Goal: Task Accomplishment & Management: Manage account settings

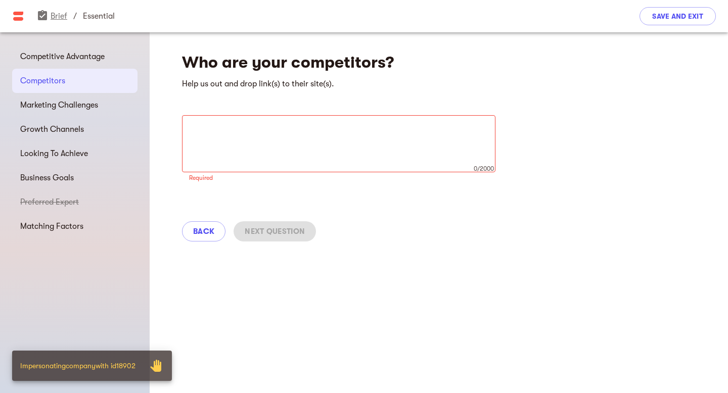
click at [58, 18] on link "assignment_turned_in Brief" at bounding box center [51, 16] width 31 height 9
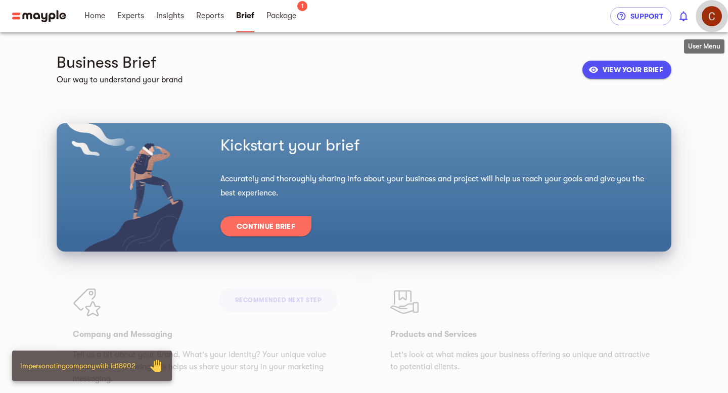
click at [714, 16] on img "button" at bounding box center [712, 16] width 20 height 20
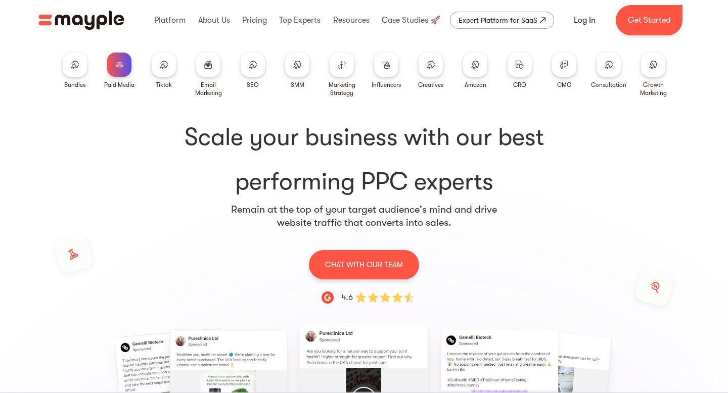
click at [572, 65] on div at bounding box center [564, 65] width 24 height 24
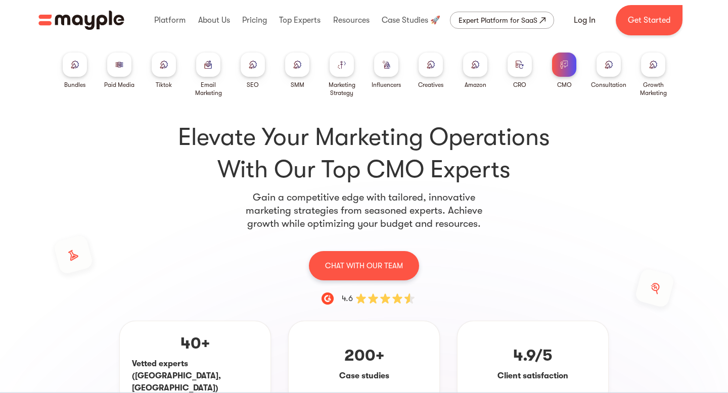
click at [609, 66] on img at bounding box center [609, 65] width 8 height 8
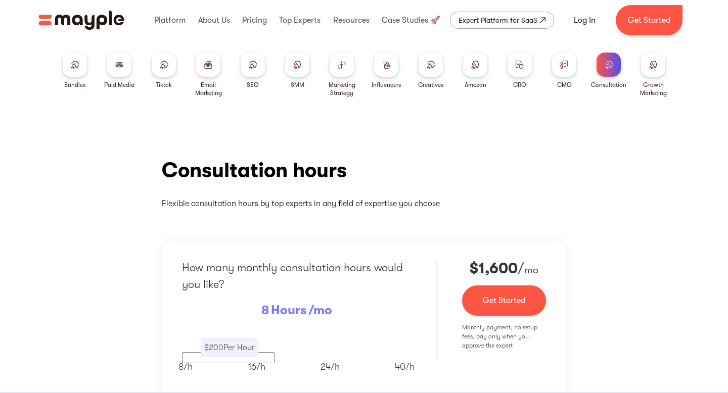
click at [661, 67] on div at bounding box center [653, 65] width 24 height 24
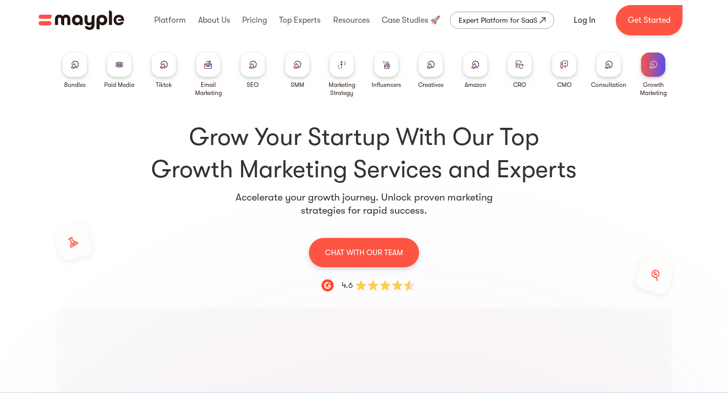
click at [573, 70] on div at bounding box center [564, 65] width 24 height 24
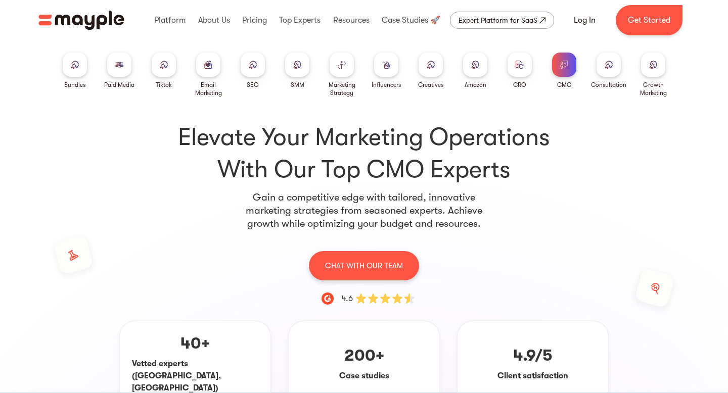
click at [671, 62] on link "Growth Marketing" at bounding box center [653, 75] width 36 height 45
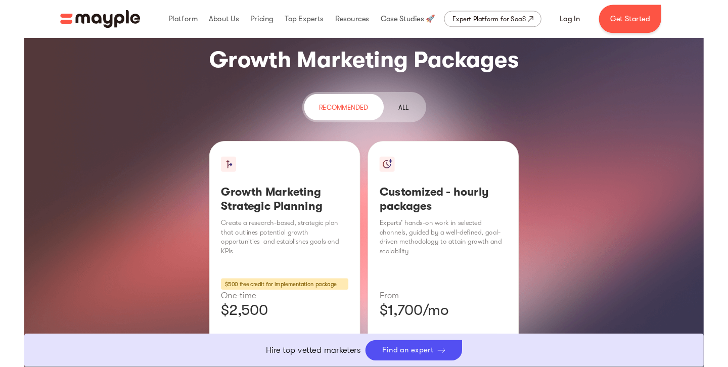
scroll to position [1242, 0]
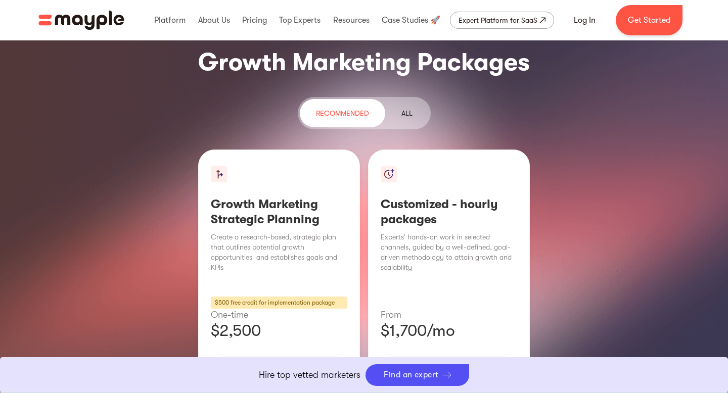
click at [463, 388] on div "Learn More" at bounding box center [449, 398] width 137 height 21
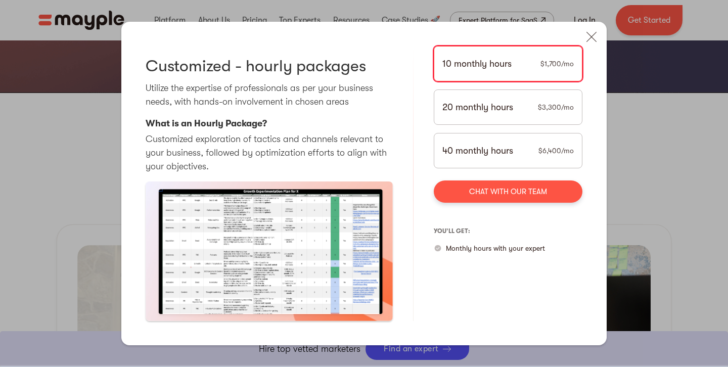
scroll to position [1531, 0]
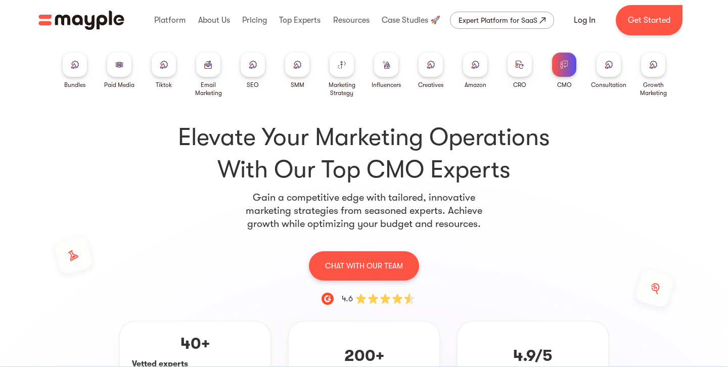
click at [654, 66] on img at bounding box center [653, 65] width 8 height 8
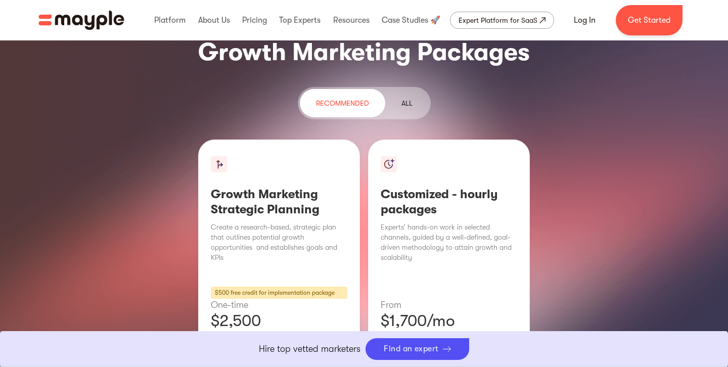
scroll to position [1252, 0]
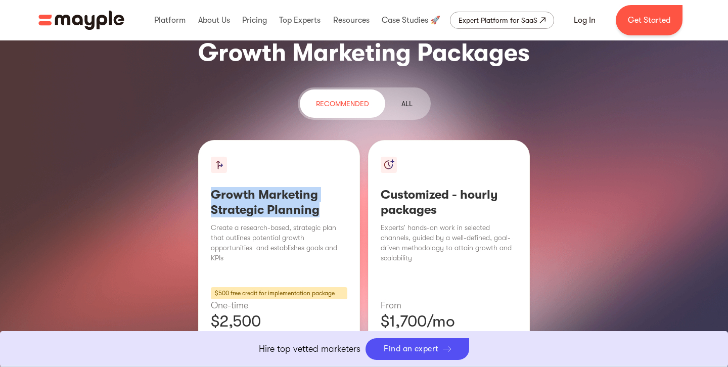
drag, startPoint x: 209, startPoint y: 115, endPoint x: 331, endPoint y: 131, distance: 123.4
click at [331, 140] on div "Growth Marketing Strategic Planning Create a research-based, strategic plan tha…" at bounding box center [279, 278] width 162 height 276
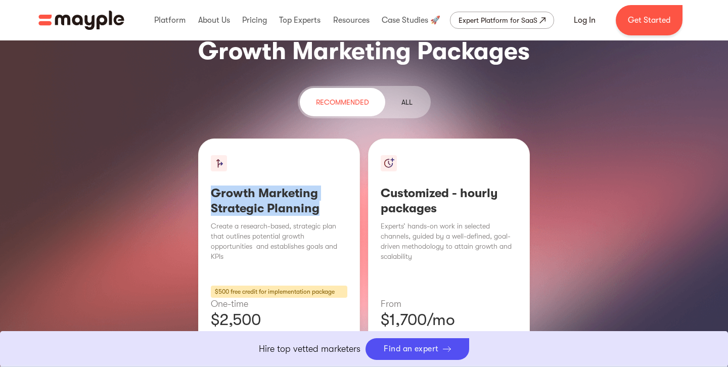
scroll to position [1254, 0]
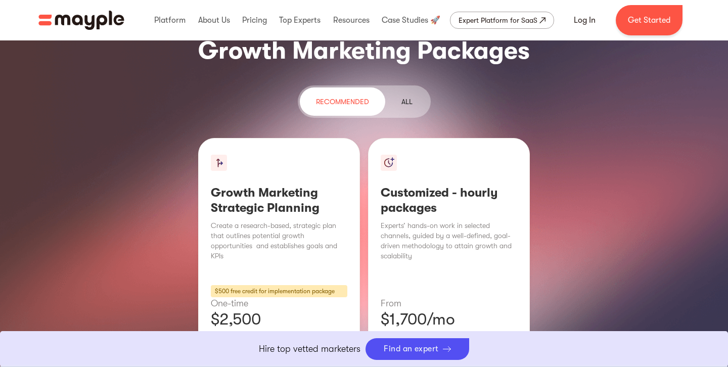
click at [435, 185] on h3 "Customized - hourly packages" at bounding box center [449, 200] width 137 height 30
drag, startPoint x: 445, startPoint y: 131, endPoint x: 378, endPoint y: 118, distance: 68.1
click at [378, 138] on div "Customized - hourly packages Experts’ hands-on work in selected channels, guide…" at bounding box center [449, 276] width 162 height 276
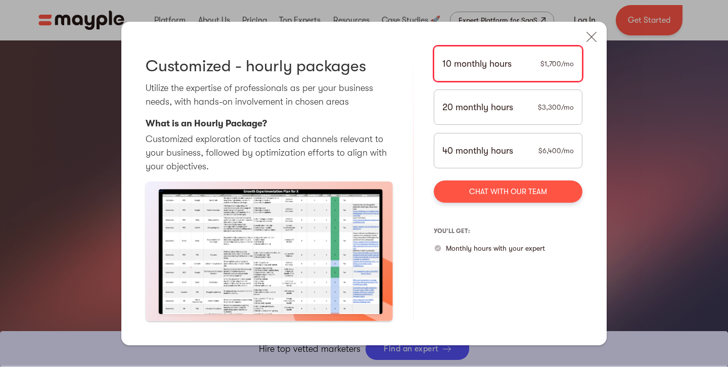
click at [451, 115] on div "20 monthly hours $3,300/mo" at bounding box center [508, 107] width 149 height 35
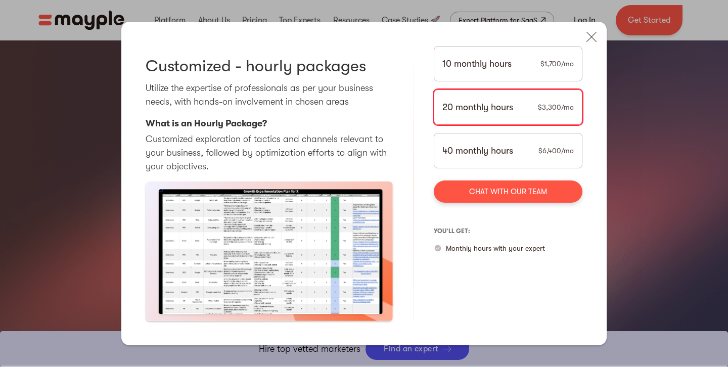
click at [531, 72] on div "10 monthly hours $1,700/mo" at bounding box center [508, 63] width 149 height 35
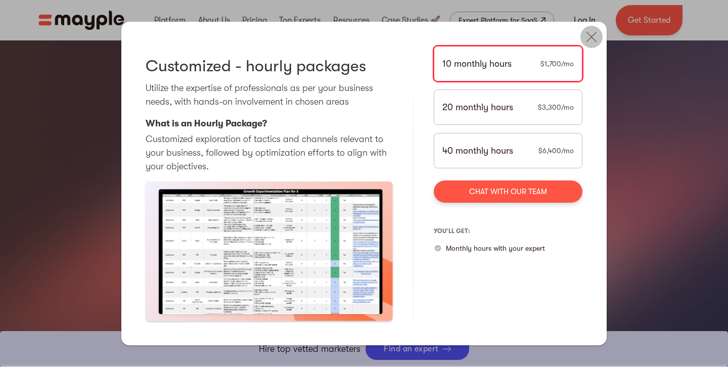
click at [591, 35] on img at bounding box center [592, 37] width 22 height 22
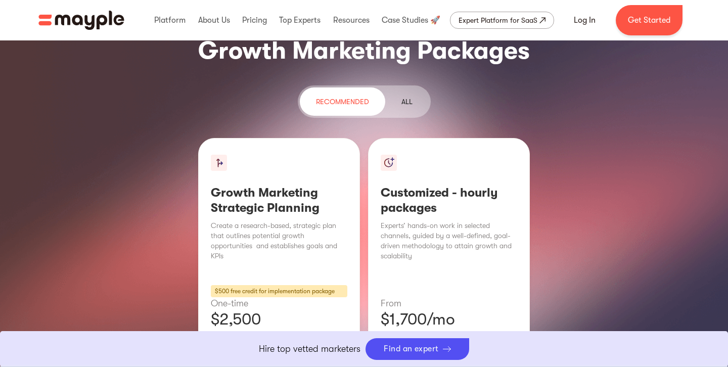
scroll to position [1253, 0]
click at [392, 23] on link at bounding box center [411, 20] width 64 height 32
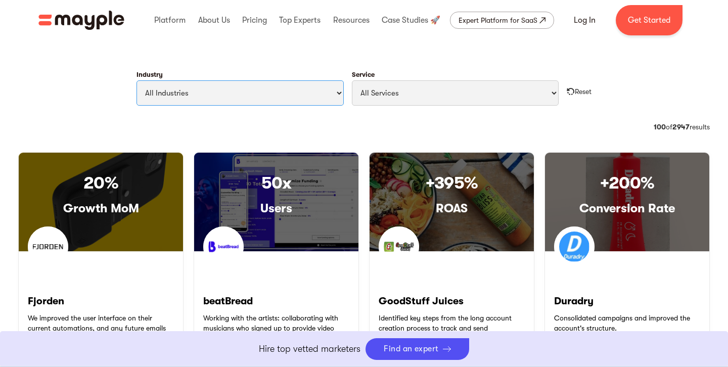
select select "Health & Wellness"
click at [137, 80] on select "All Industries Travel & Leisure Nonprofit & Government Automotive & Transportat…" at bounding box center [240, 92] width 207 height 25
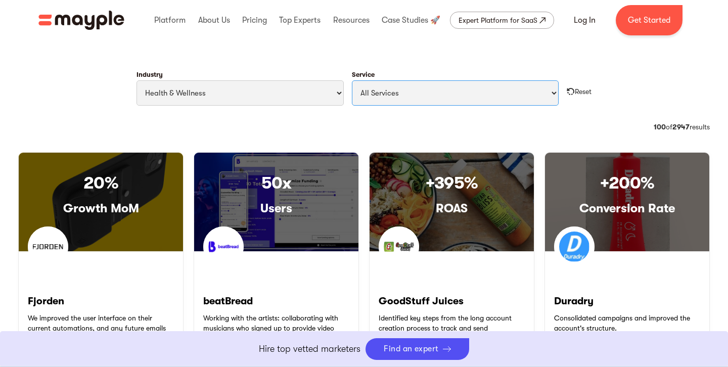
click at [455, 99] on select "All Services Paid Ads Email Marketing SEO CRO Social Media Management Marketing…" at bounding box center [455, 92] width 207 height 25
select select "Marketing Strategy"
click at [352, 80] on select "All Services Paid Ads Email Marketing SEO CRO Social Media Management Marketing…" at bounding box center [455, 92] width 207 height 25
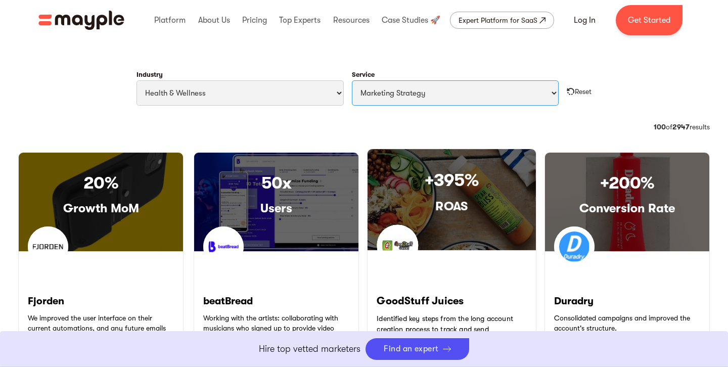
scroll to position [498, 0]
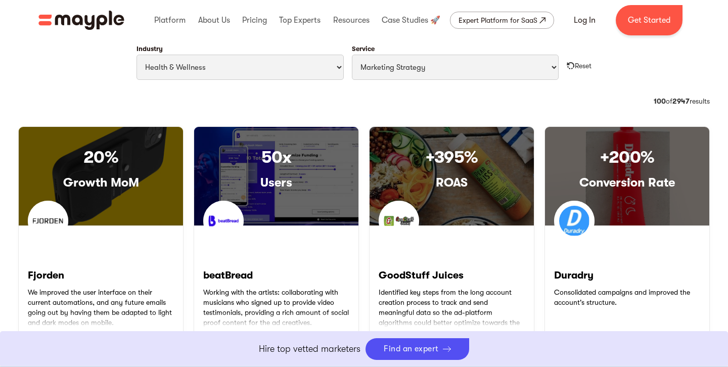
drag, startPoint x: 588, startPoint y: 60, endPoint x: 590, endPoint y: 74, distance: 14.3
click at [588, 61] on div "Reset" at bounding box center [579, 63] width 25 height 16
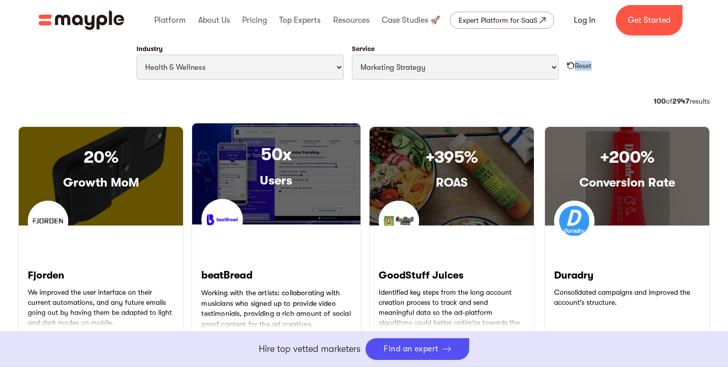
click at [235, 138] on div "50x Users" at bounding box center [276, 173] width 168 height 101
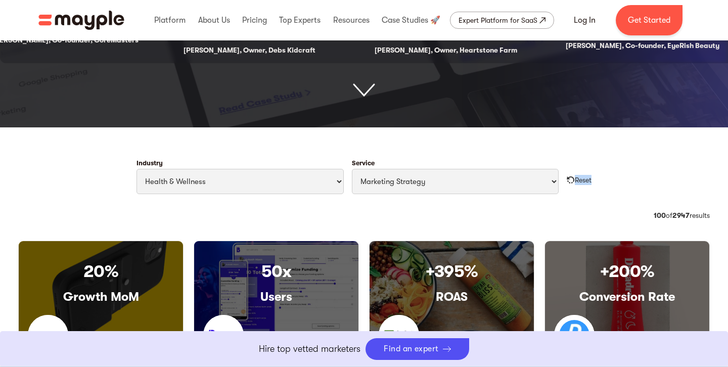
scroll to position [278, 0]
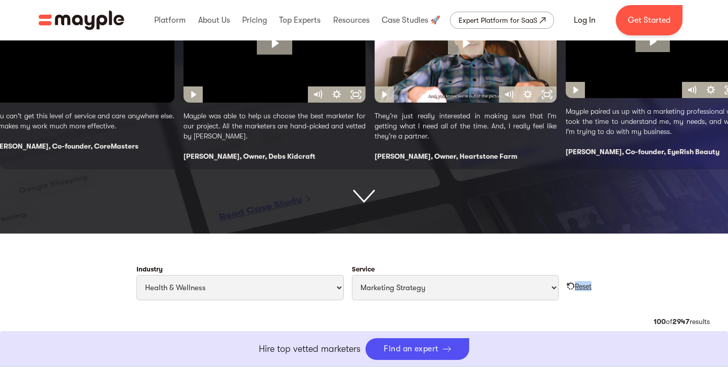
click at [576, 280] on div "Reset" at bounding box center [579, 283] width 25 height 16
click at [576, 289] on div "Reset" at bounding box center [583, 286] width 17 height 10
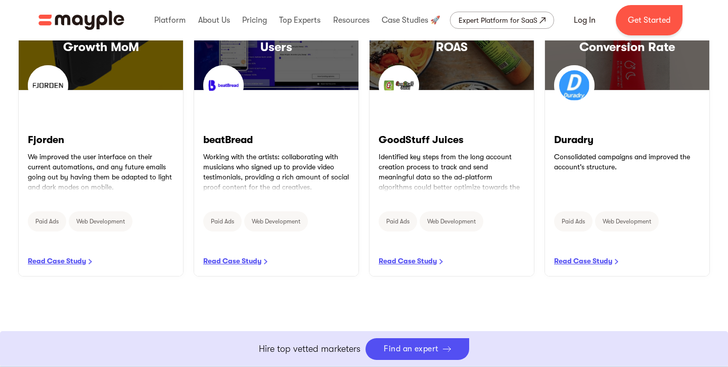
scroll to position [658, 0]
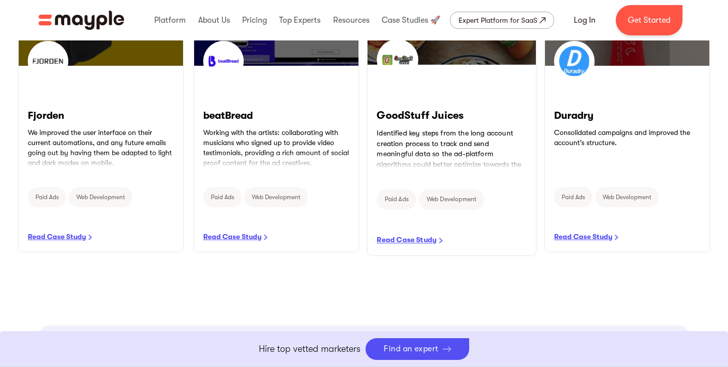
click at [463, 130] on link "READ CASE STUDY" at bounding box center [452, 160] width 168 height 190
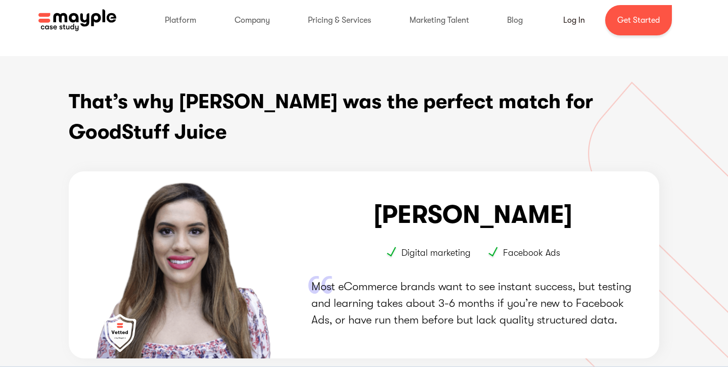
scroll to position [758, 0]
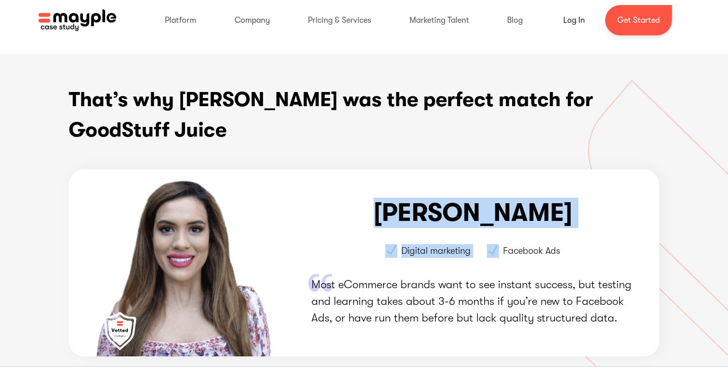
drag, startPoint x: 406, startPoint y: 216, endPoint x: 584, endPoint y: 217, distance: 177.5
click at [584, 217] on div "[PERSON_NAME] Digital marketing Facebook Ads Most eCommerce brands want to see …" at bounding box center [473, 262] width 323 height 187
click at [264, 214] on img at bounding box center [185, 262] width 182 height 187
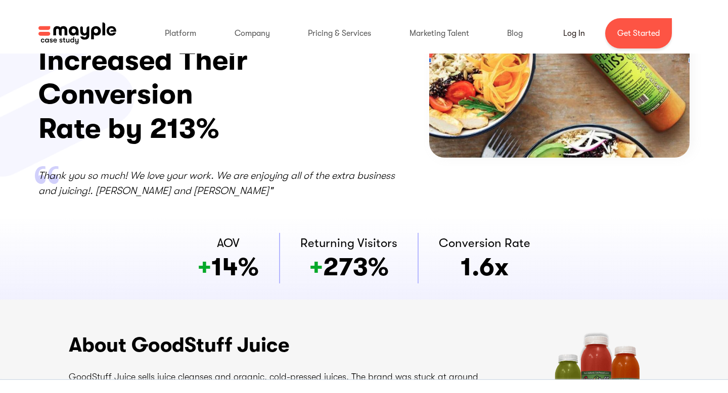
scroll to position [0, 0]
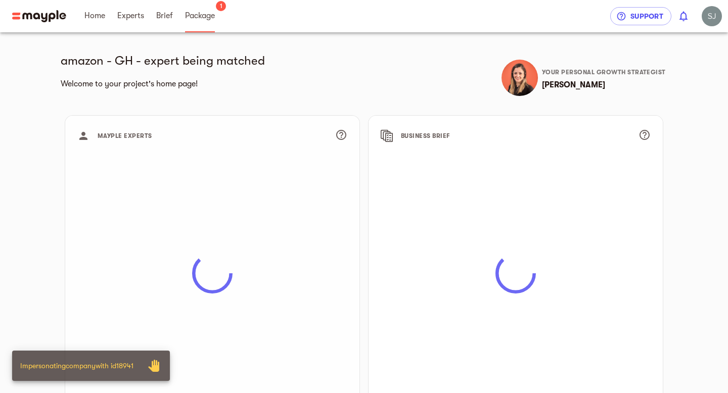
click at [199, 31] on link "Package" at bounding box center [200, 16] width 30 height 32
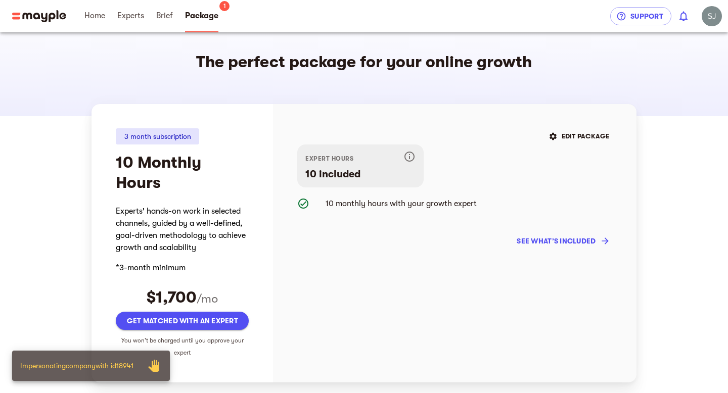
scroll to position [4, 0]
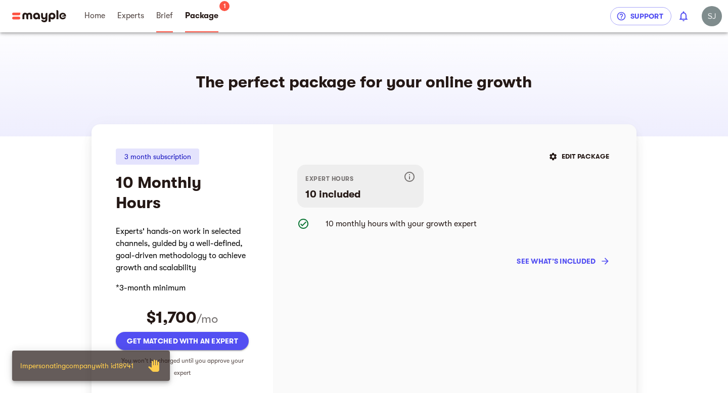
click at [163, 17] on span "Brief" at bounding box center [164, 16] width 17 height 12
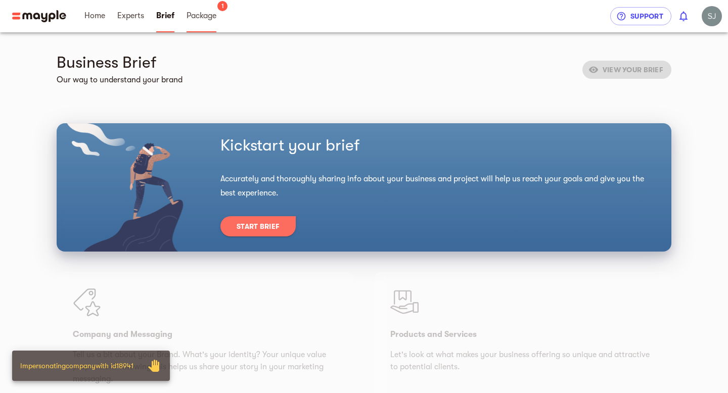
click at [202, 30] on link "Package" at bounding box center [202, 16] width 30 height 32
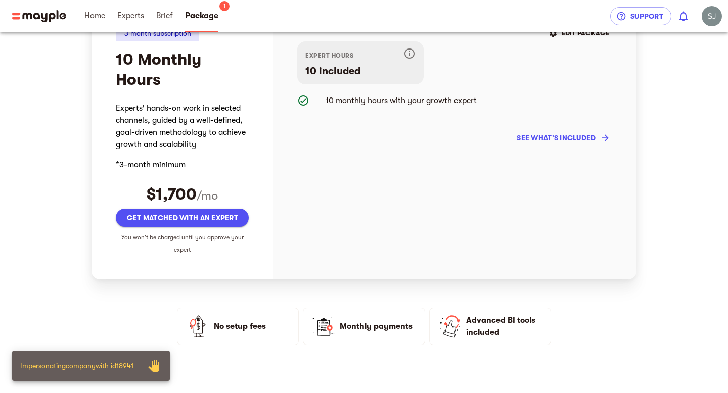
scroll to position [140, 0]
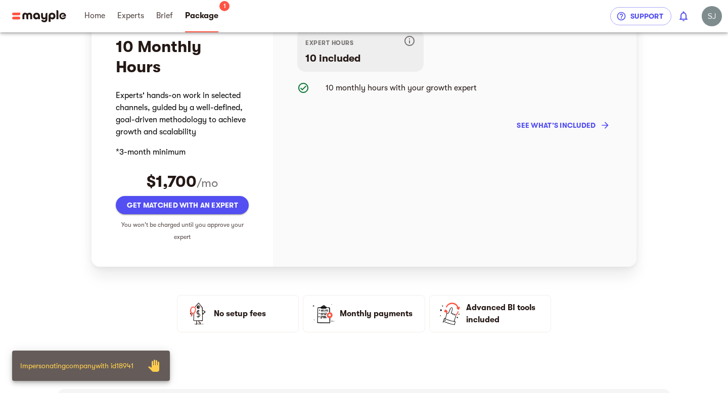
click at [201, 201] on span "Get matched with an expert" at bounding box center [182, 205] width 117 height 12
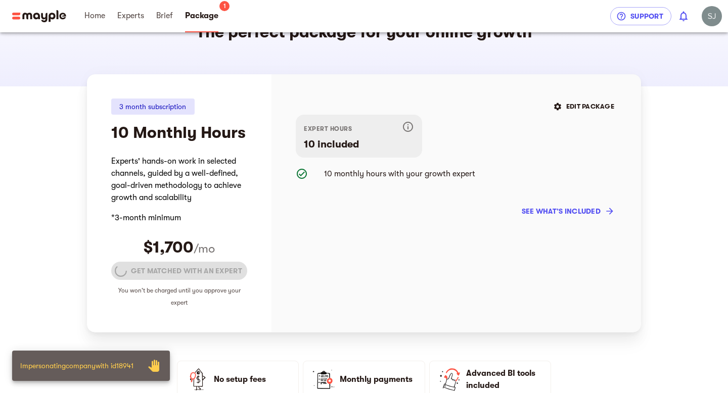
scroll to position [0, 0]
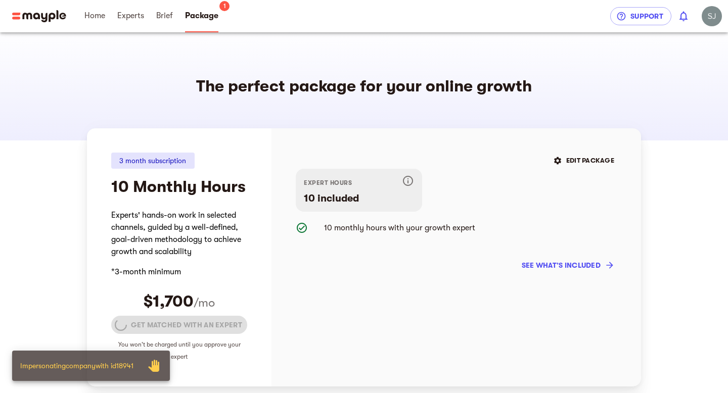
click at [173, 6] on span "Brief" at bounding box center [164, 16] width 29 height 32
click at [164, 24] on link "Brief" at bounding box center [164, 16] width 17 height 32
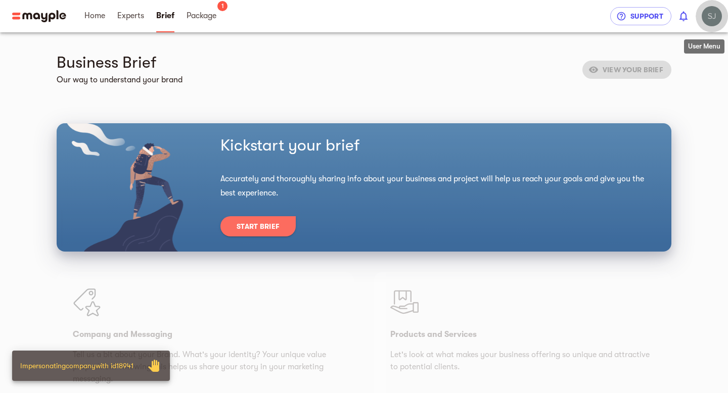
click at [712, 21] on img "button" at bounding box center [712, 16] width 20 height 20
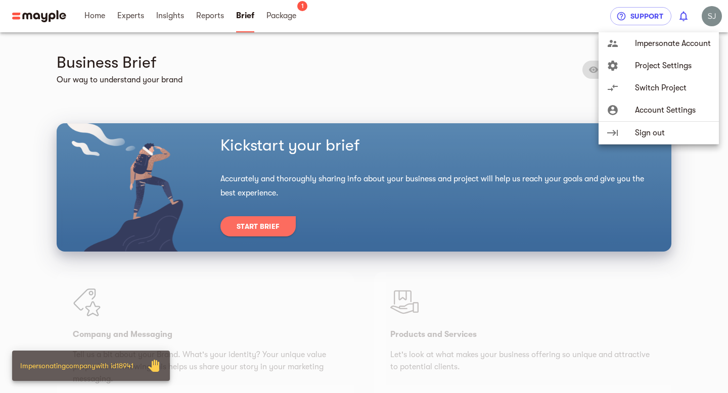
click at [690, 68] on span "Project Settings" at bounding box center [673, 66] width 76 height 12
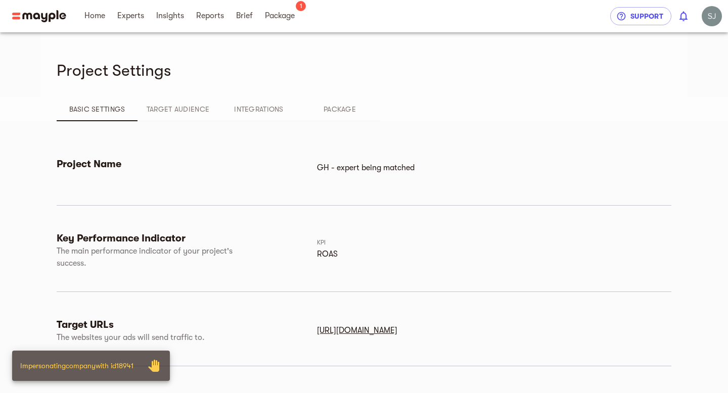
scroll to position [276, 0]
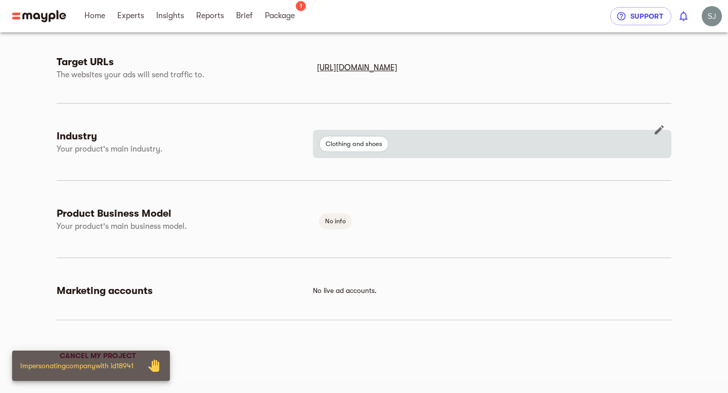
click at [661, 132] on icon "button" at bounding box center [659, 130] width 12 height 12
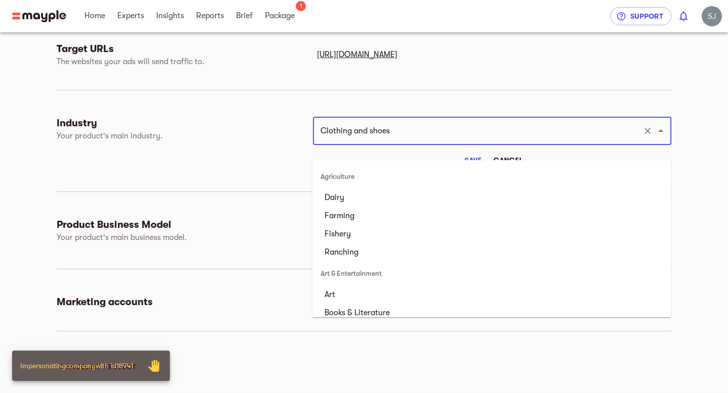
click at [379, 141] on input "Clothing and shoes" at bounding box center [478, 130] width 321 height 19
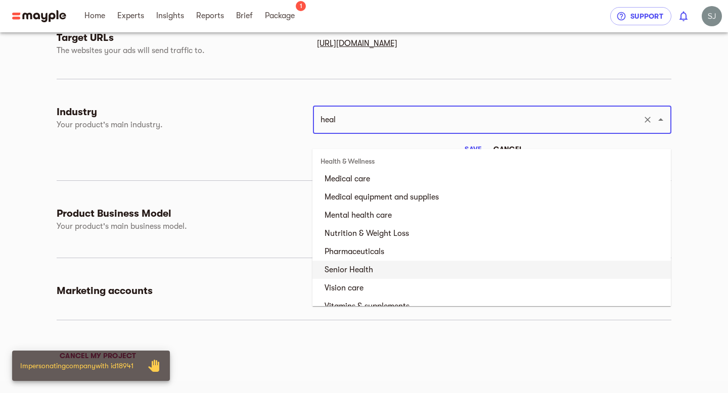
scroll to position [168, 0]
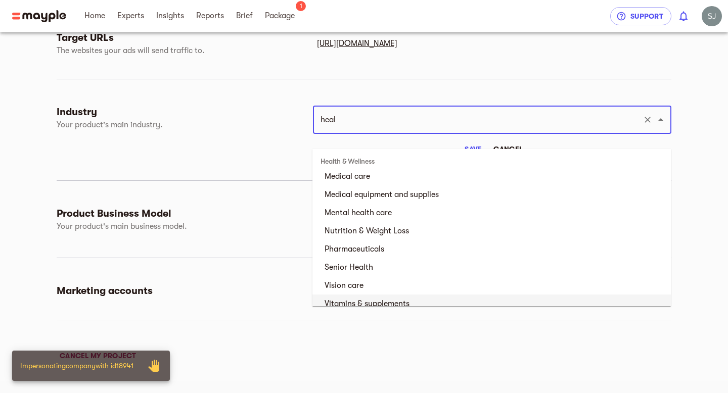
click at [400, 295] on li "Vitamins & supplements" at bounding box center [492, 304] width 359 height 18
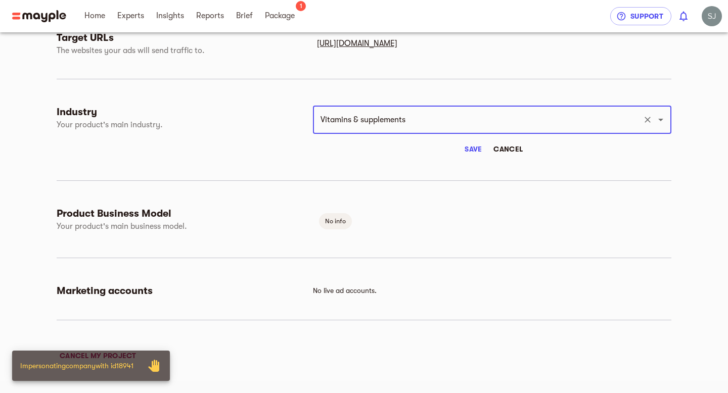
type input "Vitamins & supplements"
click at [472, 152] on span "Save" at bounding box center [473, 149] width 24 height 12
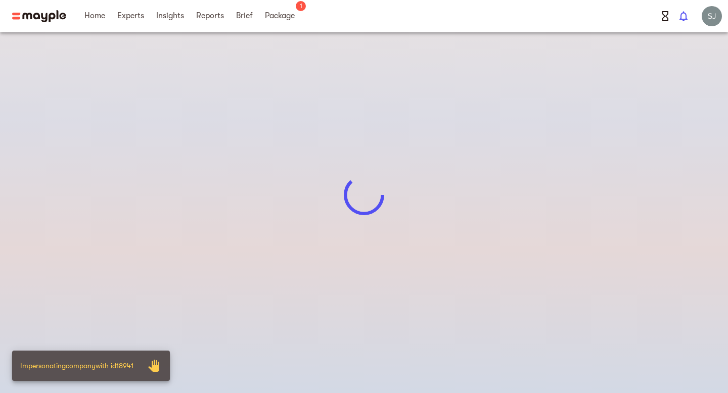
scroll to position [0, 0]
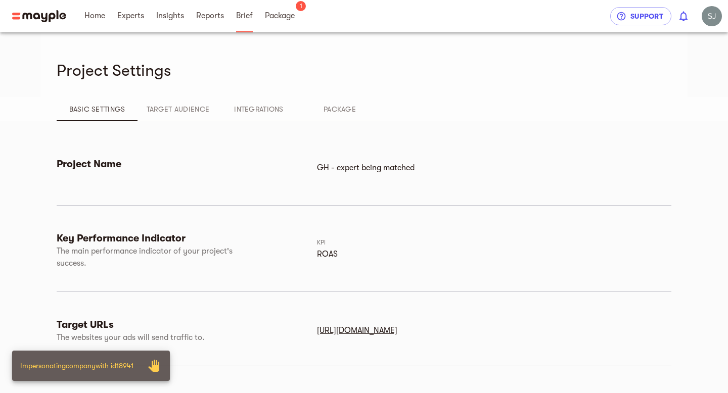
click at [238, 18] on span "Brief" at bounding box center [244, 16] width 17 height 12
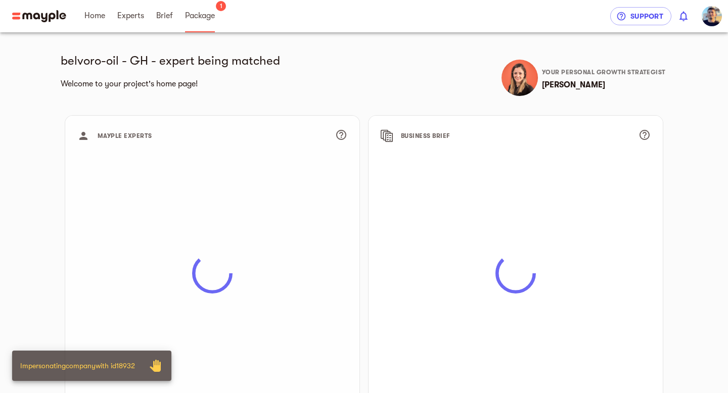
click at [201, 25] on link "Package" at bounding box center [200, 16] width 30 height 32
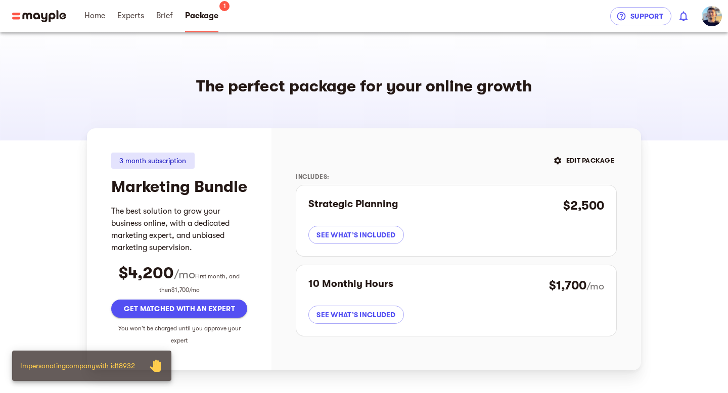
click at [184, 339] on div "Get matched with an expert You won't be charged until you approve your expert" at bounding box center [179, 323] width 136 height 47
click at [212, 315] on span "Get matched with an expert" at bounding box center [179, 309] width 120 height 12
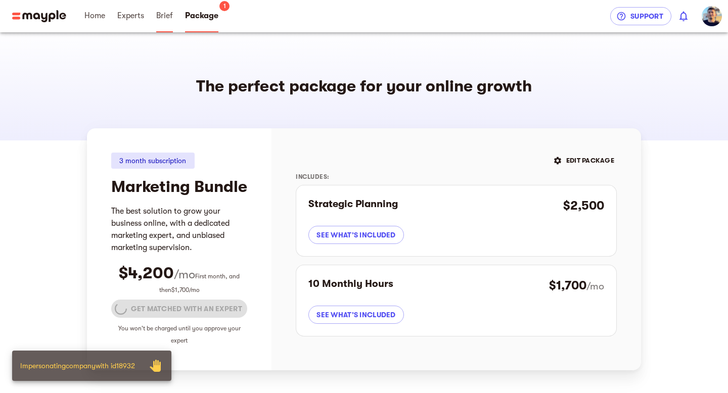
click at [162, 15] on span "Brief" at bounding box center [164, 16] width 17 height 12
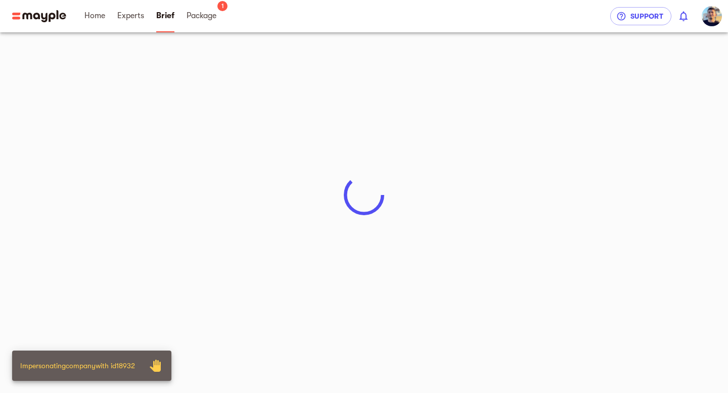
click at [705, 15] on img "button" at bounding box center [712, 16] width 20 height 20
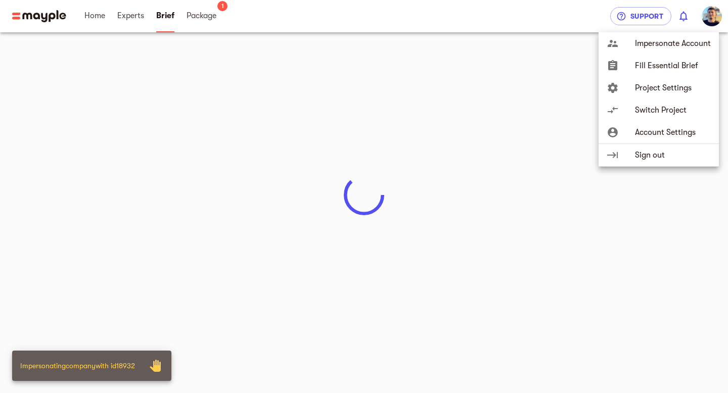
click at [666, 92] on span "Project Settings" at bounding box center [673, 88] width 76 height 12
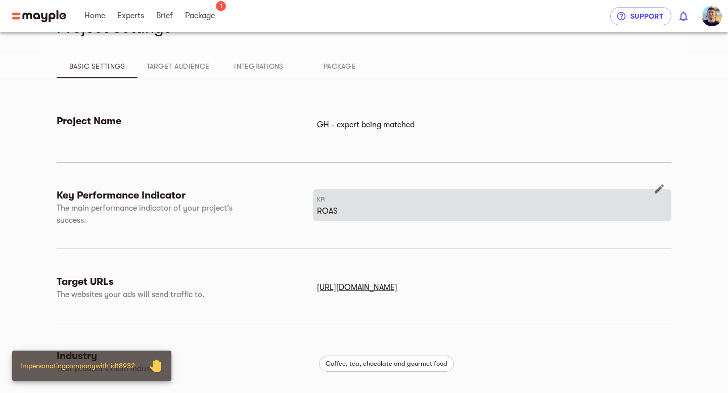
scroll to position [54, 0]
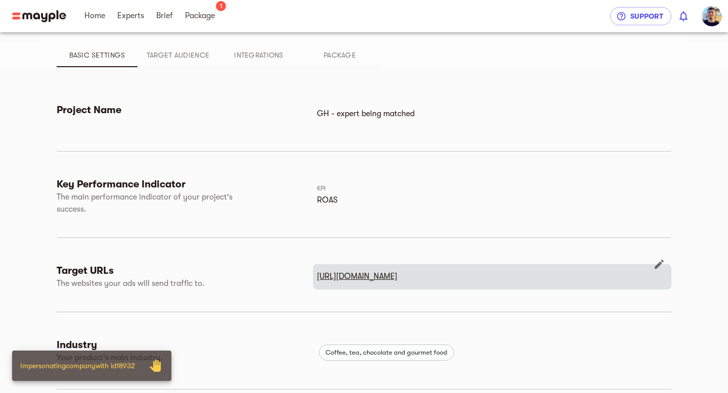
click at [367, 277] on u "https://belvoro-oil.com" at bounding box center [357, 276] width 80 height 9
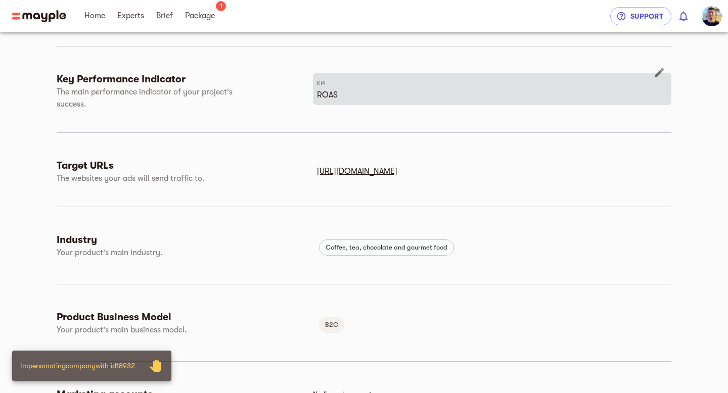
scroll to position [0, 0]
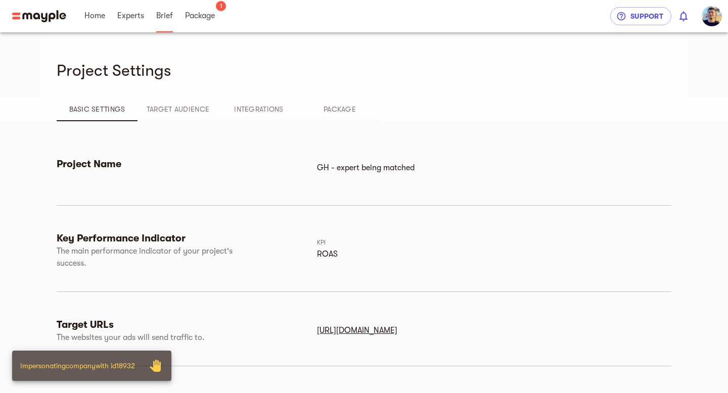
click at [166, 13] on span "Brief" at bounding box center [164, 16] width 17 height 12
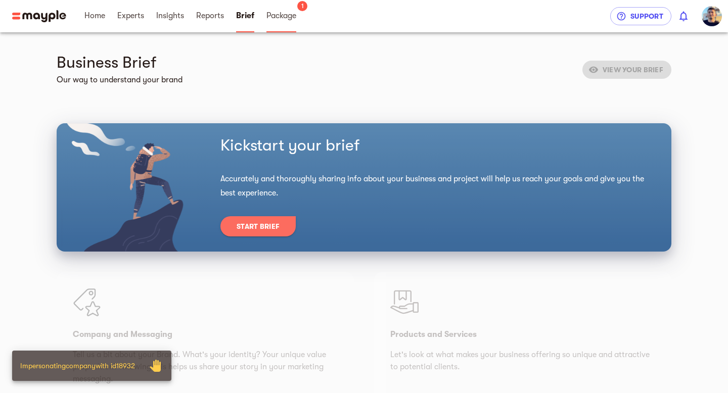
click at [272, 12] on span "Package" at bounding box center [282, 16] width 30 height 12
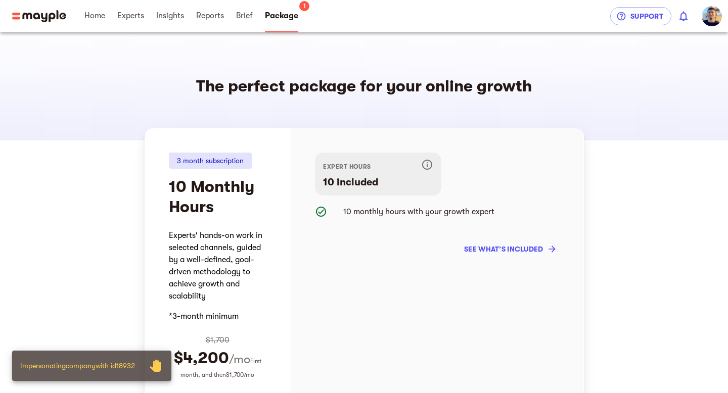
click at [249, 17] on span "Brief" at bounding box center [244, 16] width 17 height 12
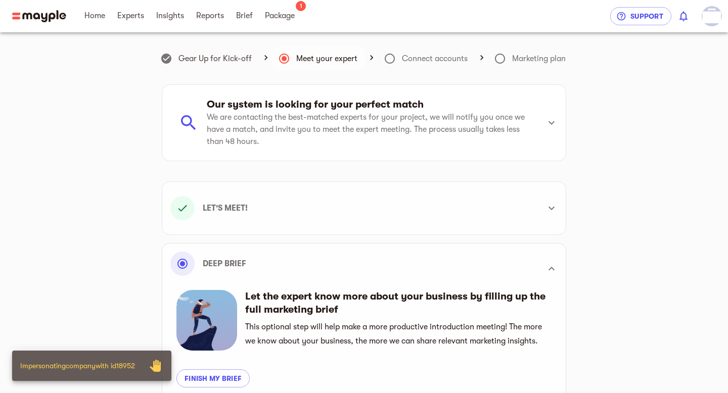
scroll to position [287, 0]
click at [289, 15] on span "Package" at bounding box center [280, 16] width 30 height 12
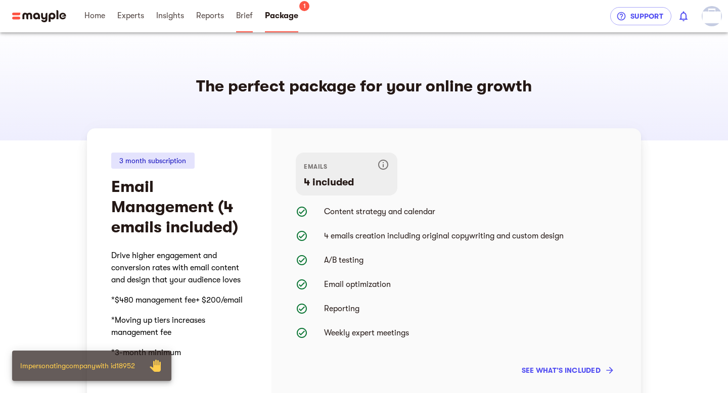
click at [240, 17] on span "Brief" at bounding box center [244, 16] width 17 height 12
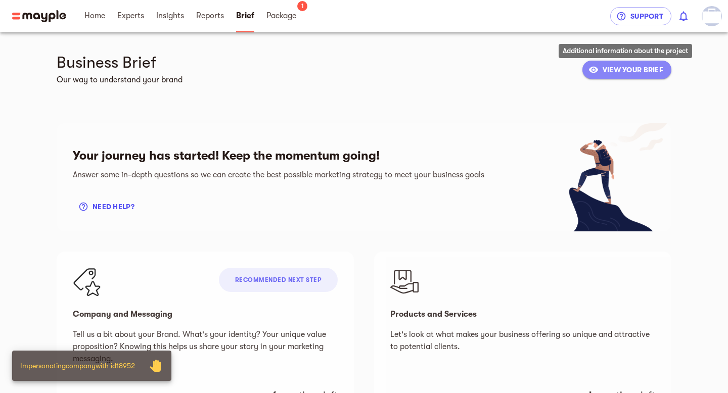
click at [628, 71] on span "VIEW YOUR BRIEF" at bounding box center [627, 70] width 73 height 12
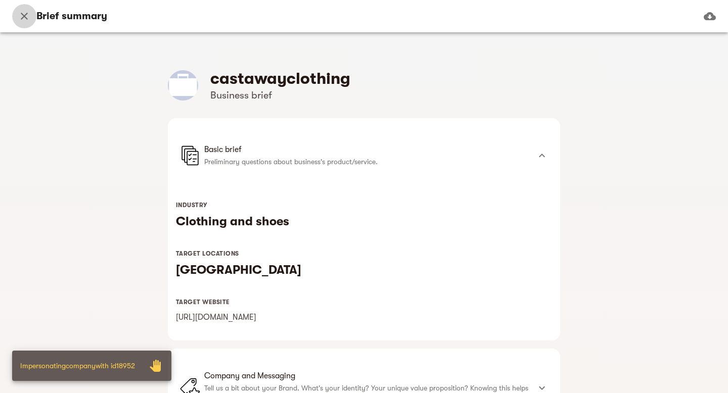
click at [27, 22] on button "button" at bounding box center [24, 16] width 24 height 24
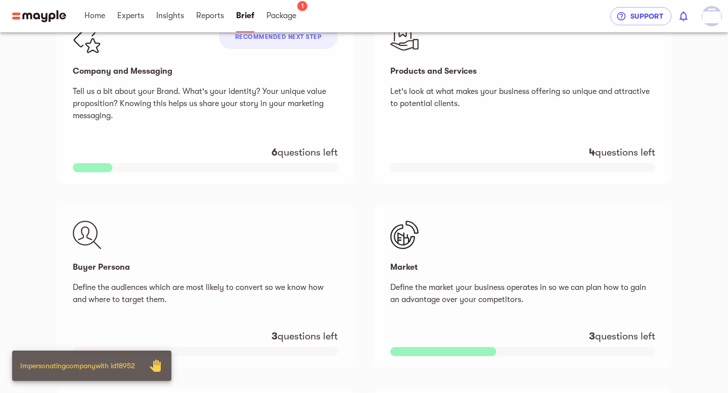
scroll to position [250, 0]
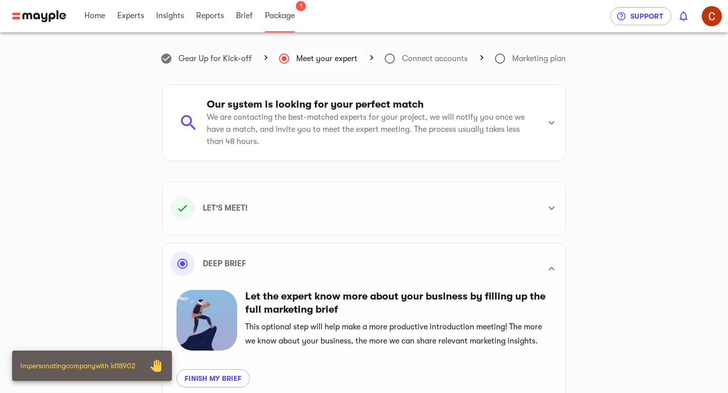
click at [284, 15] on span "Package" at bounding box center [280, 16] width 30 height 12
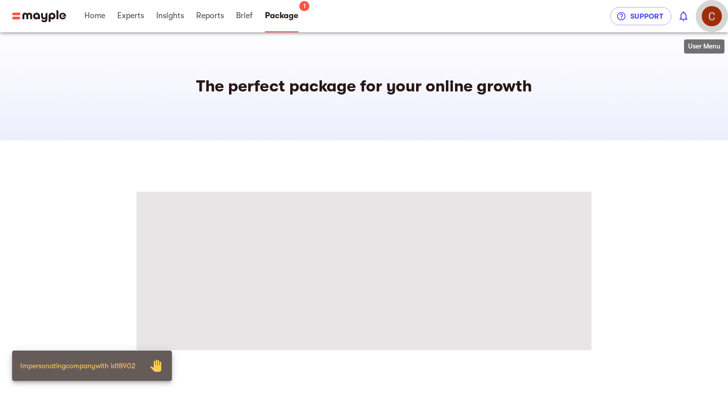
click at [712, 17] on img "button" at bounding box center [712, 16] width 20 height 20
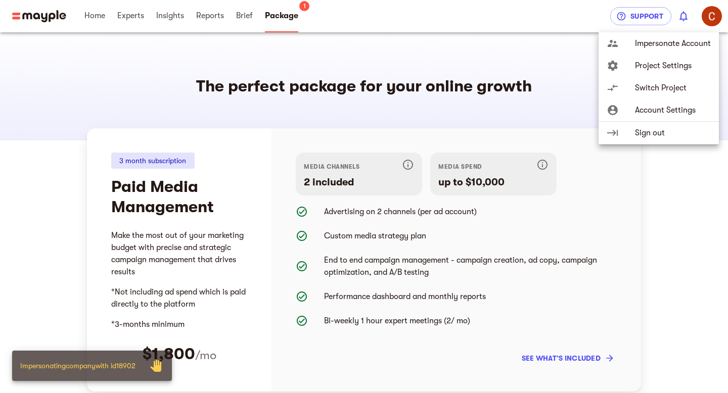
click at [665, 68] on span "Project Settings" at bounding box center [673, 66] width 76 height 12
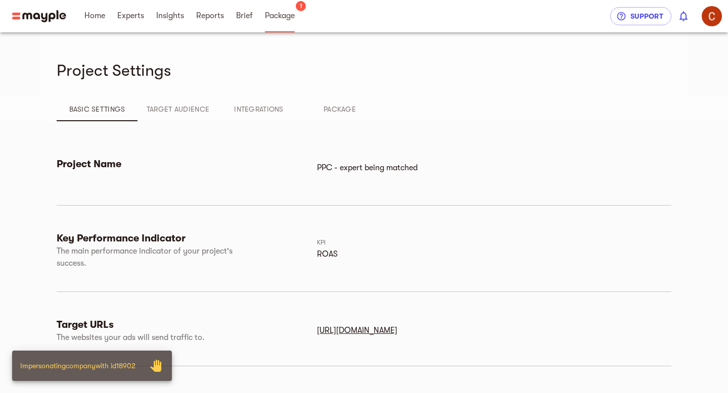
click at [290, 17] on span "Package" at bounding box center [280, 16] width 30 height 12
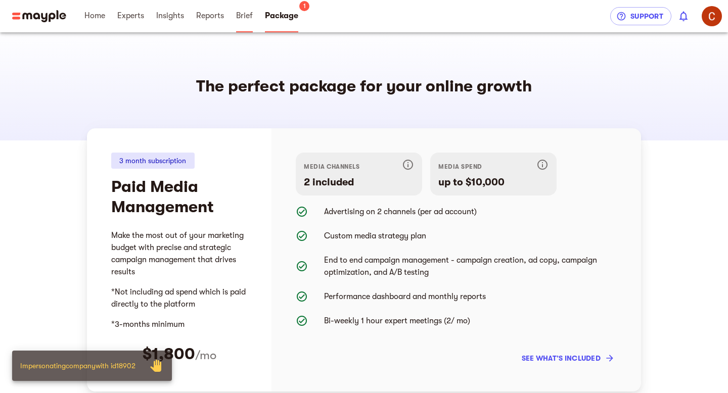
click at [246, 15] on span "Brief" at bounding box center [244, 16] width 17 height 12
